Goal: Check status: Check status

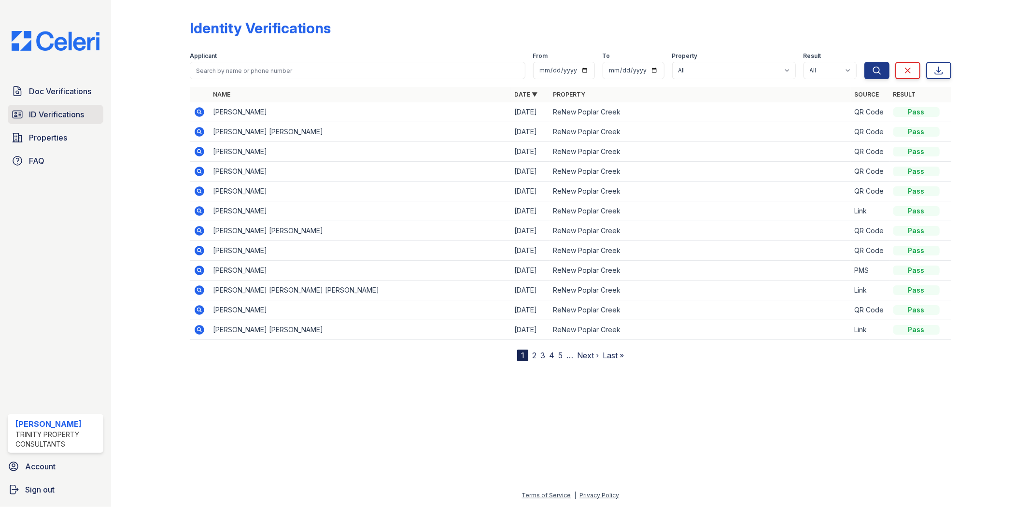
click at [28, 119] on link "ID Verifications" at bounding box center [56, 114] width 96 height 19
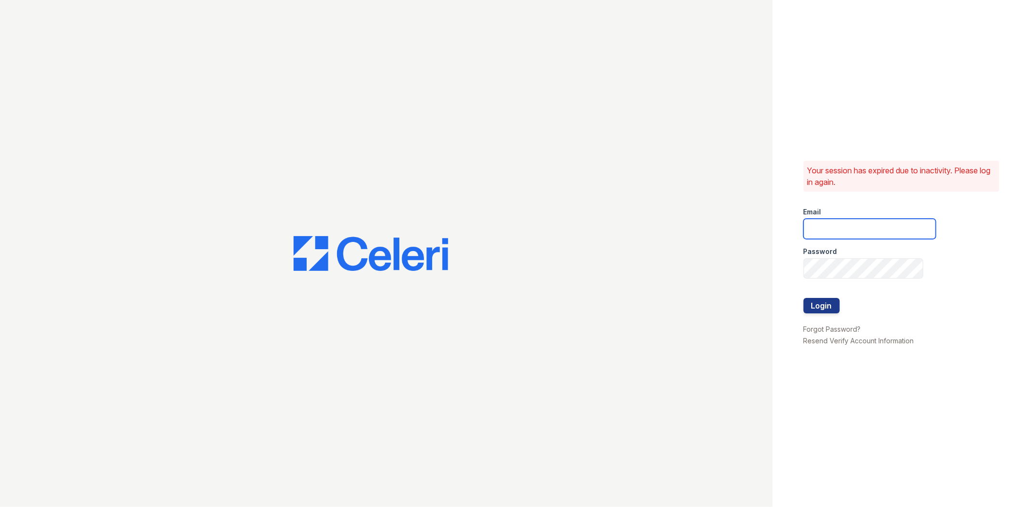
click at [856, 230] on input "email" at bounding box center [869, 229] width 132 height 20
type input "[EMAIL_ADDRESS][DOMAIN_NAME]"
click at [803, 298] on button "Login" at bounding box center [821, 305] width 36 height 15
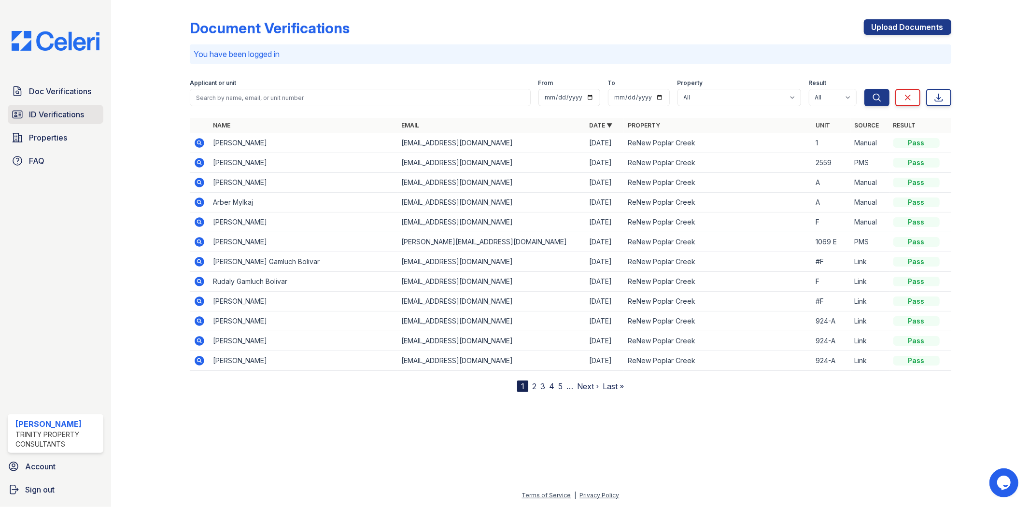
click at [56, 109] on span "ID Verifications" at bounding box center [56, 115] width 55 height 12
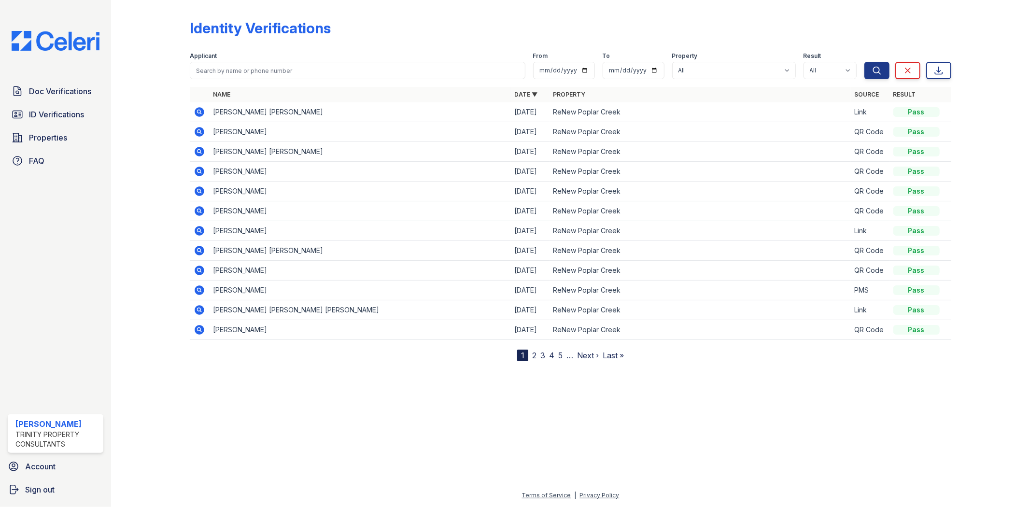
click at [199, 110] on icon at bounding box center [199, 111] width 2 height 2
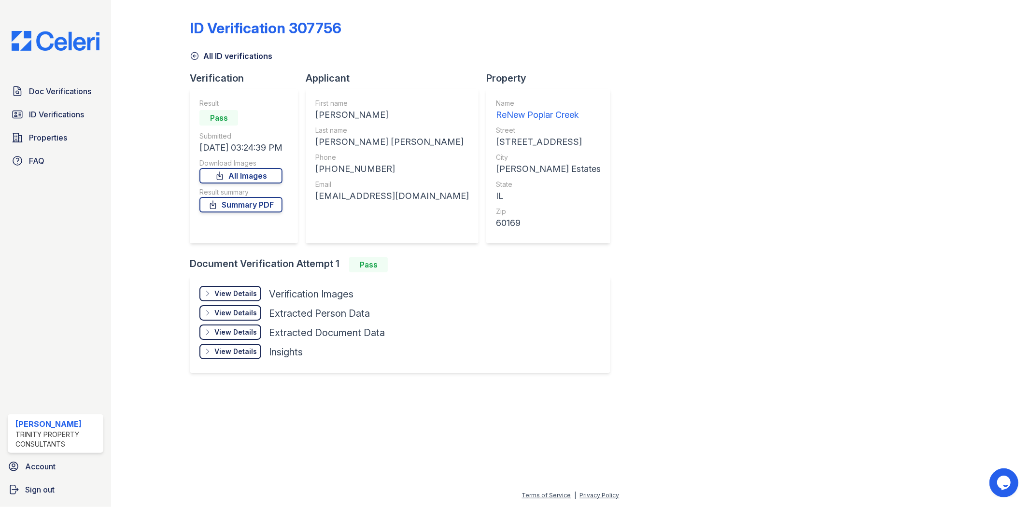
drag, startPoint x: 219, startPoint y: 296, endPoint x: 228, endPoint y: 296, distance: 9.2
click at [220, 296] on div "View Details" at bounding box center [235, 294] width 42 height 10
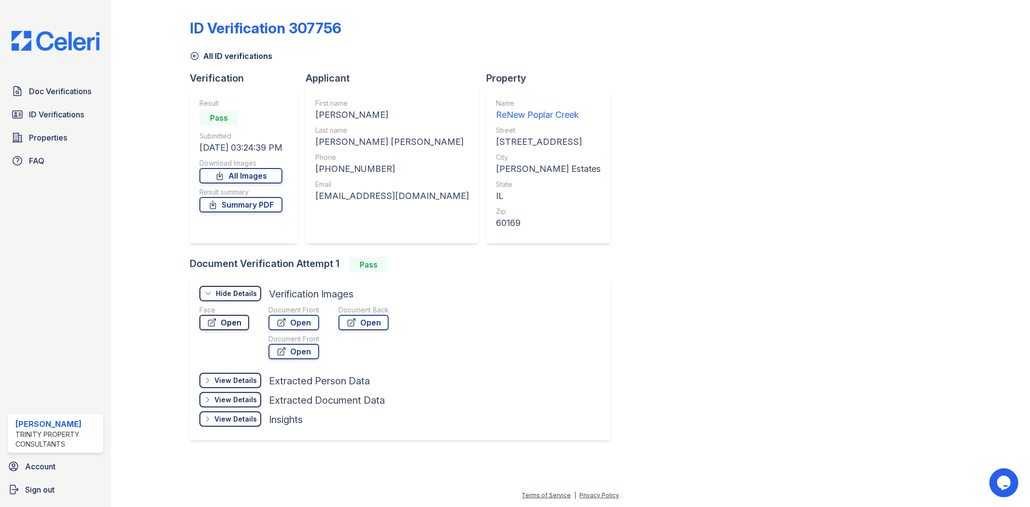
click at [235, 322] on link "Open" at bounding box center [224, 322] width 50 height 15
click at [66, 115] on span "ID Verifications" at bounding box center [56, 115] width 55 height 12
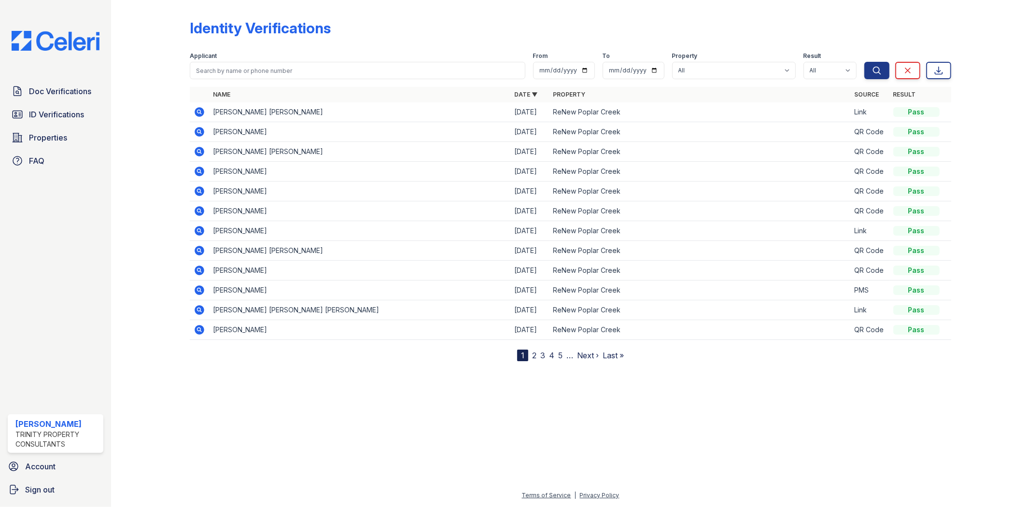
click at [199, 132] on icon at bounding box center [199, 131] width 2 height 2
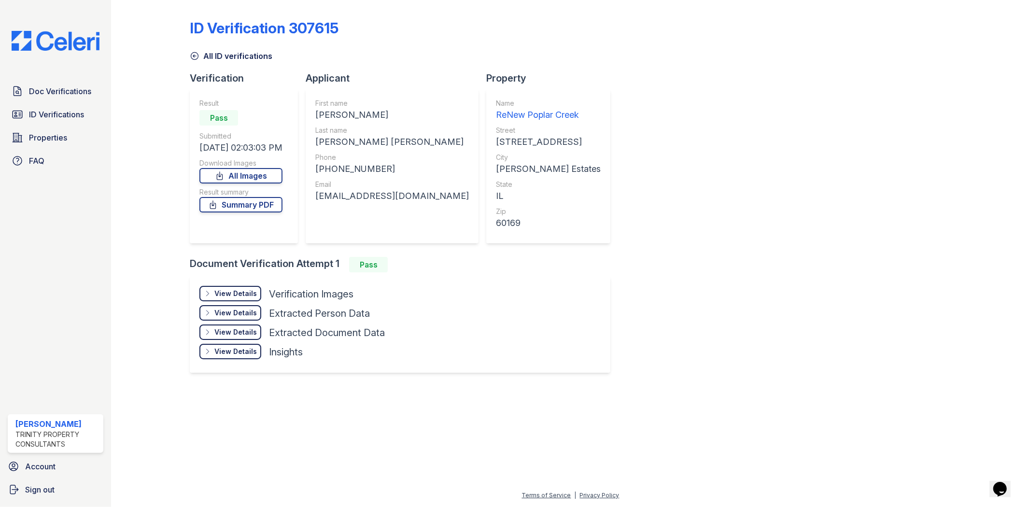
click at [242, 290] on div "View Details" at bounding box center [235, 294] width 42 height 10
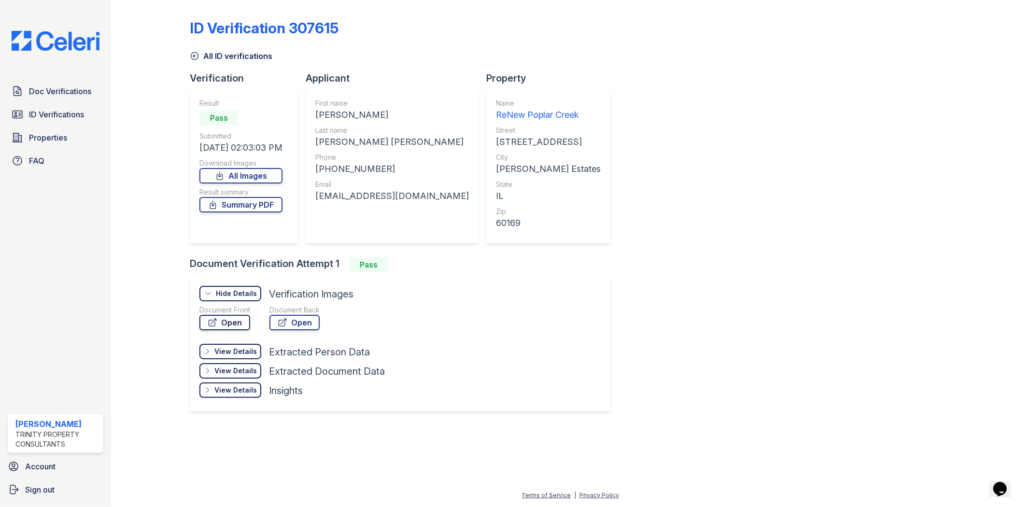
click at [237, 321] on link "Open" at bounding box center [224, 322] width 51 height 15
